Goal: Task Accomplishment & Management: Manage account settings

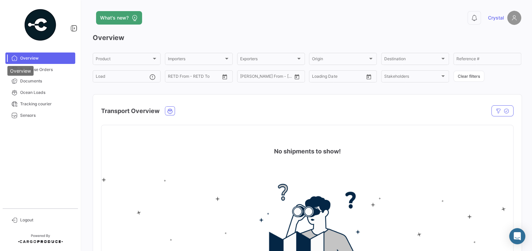
click at [23, 67] on div "Overview" at bounding box center [20, 71] width 26 height 10
click at [46, 73] on link "Purchase Orders" at bounding box center [40, 69] width 70 height 11
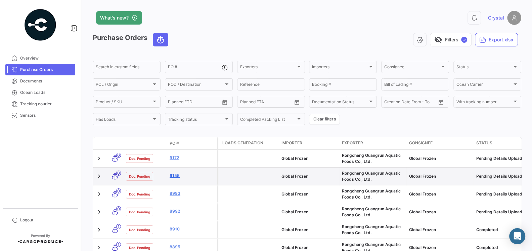
click at [179, 177] on link "9155" at bounding box center [192, 175] width 45 height 6
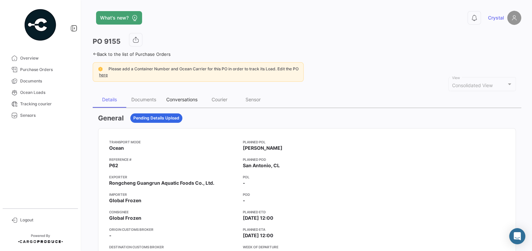
click at [186, 97] on div "Conversations" at bounding box center [181, 99] width 31 height 6
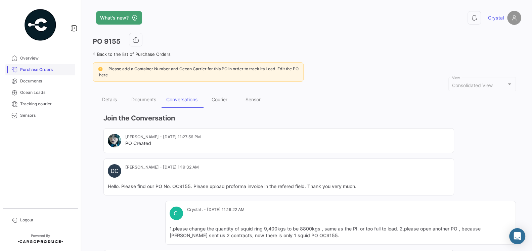
click at [37, 67] on span "Purchase Orders" at bounding box center [46, 70] width 52 height 6
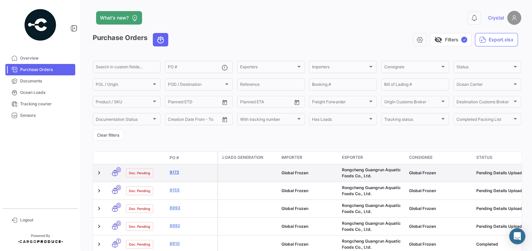
click at [177, 171] on link "9172" at bounding box center [192, 172] width 45 height 6
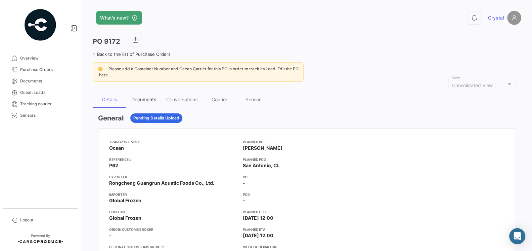
click at [145, 95] on div "Documents" at bounding box center [143, 99] width 35 height 16
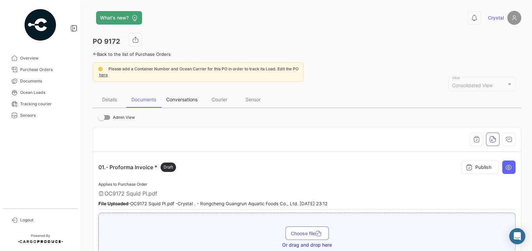
click at [180, 103] on div "Conversations" at bounding box center [181, 99] width 41 height 16
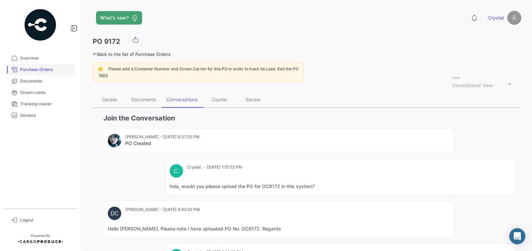
click at [39, 70] on span "Purchase Orders" at bounding box center [46, 70] width 52 height 6
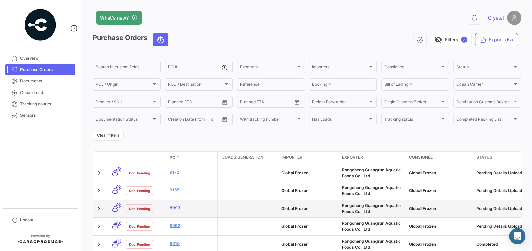
click at [170, 207] on link "8993" at bounding box center [192, 208] width 45 height 6
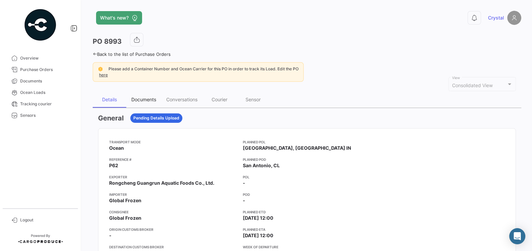
click at [145, 99] on div "Documents" at bounding box center [143, 99] width 25 height 6
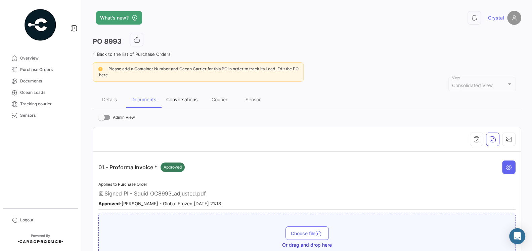
click at [186, 98] on div "Conversations" at bounding box center [181, 99] width 31 height 6
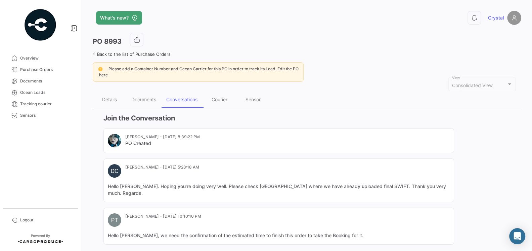
scroll to position [77, 0]
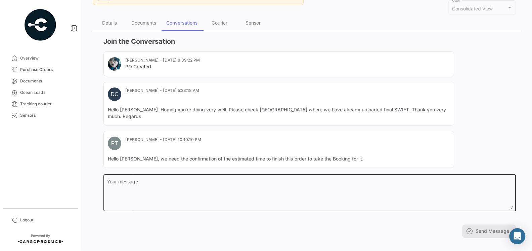
click at [245, 173] on div "Your message" at bounding box center [310, 192] width 406 height 38
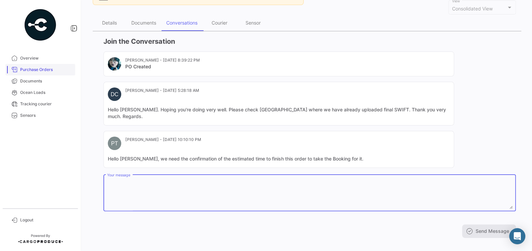
click at [40, 68] on span "Purchase Orders" at bounding box center [46, 70] width 52 height 6
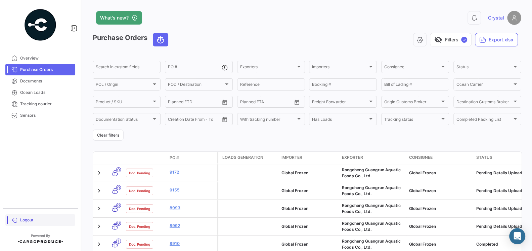
click at [26, 220] on span "Logout" at bounding box center [46, 220] width 52 height 6
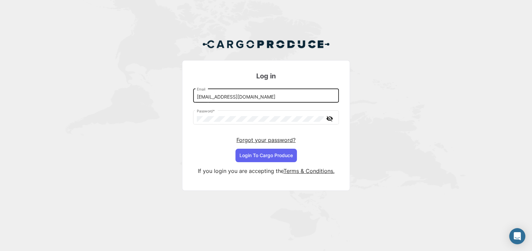
click at [254, 97] on input "[EMAIL_ADDRESS][DOMAIN_NAME]" at bounding box center [266, 97] width 139 height 6
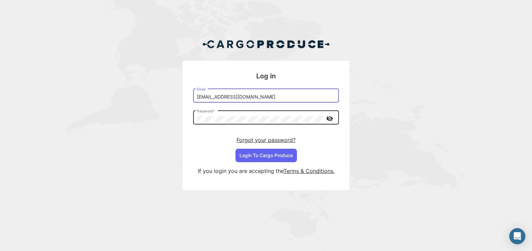
type input "[EMAIL_ADDRESS][DOMAIN_NAME]"
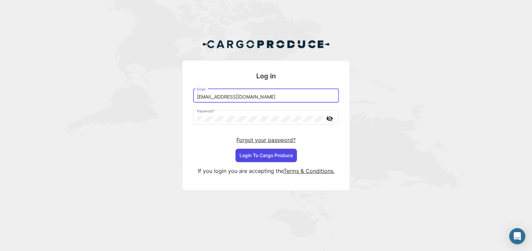
click at [263, 157] on button "Login To Cargo Produce" at bounding box center [266, 154] width 61 height 13
